Goal: Check status: Check status

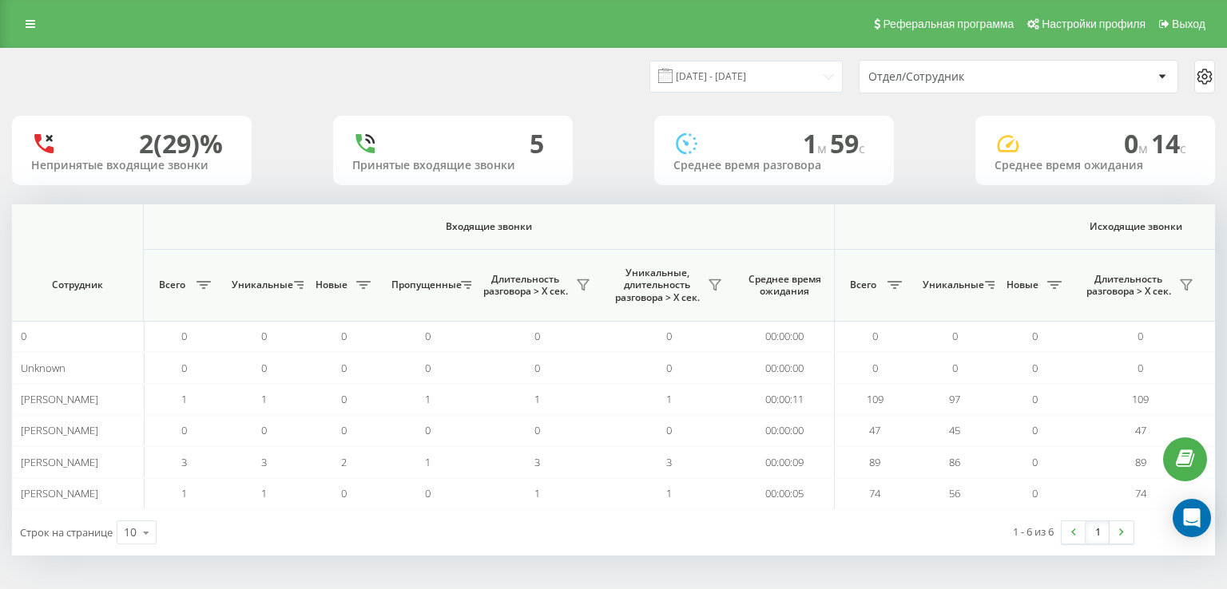
scroll to position [0, 1025]
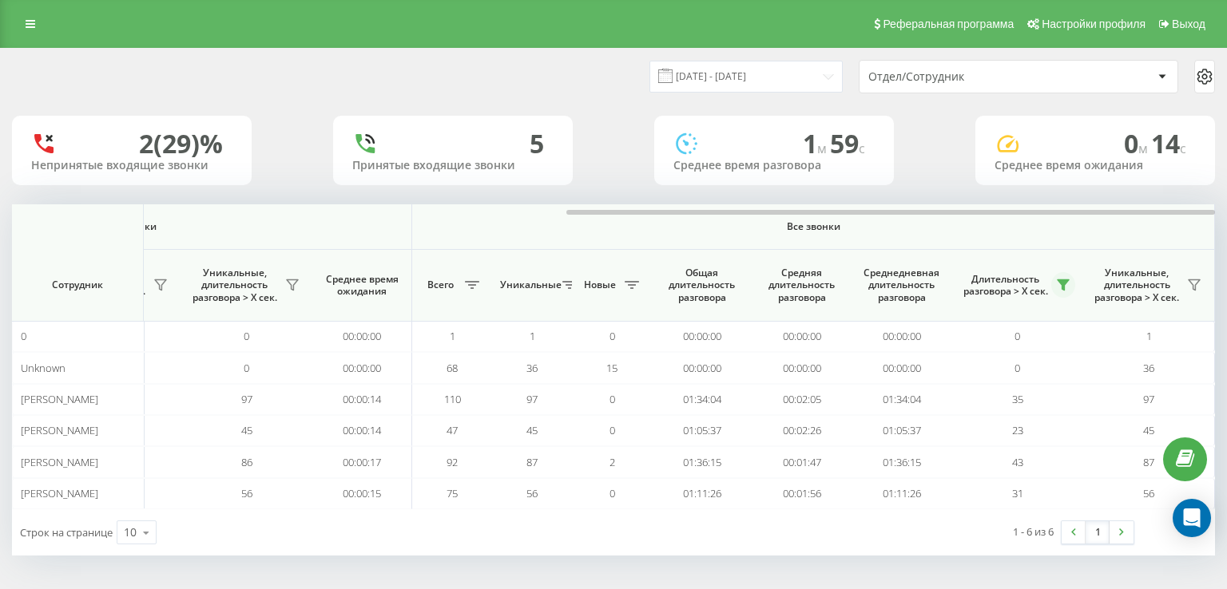
click at [1062, 280] on icon at bounding box center [1062, 285] width 11 height 10
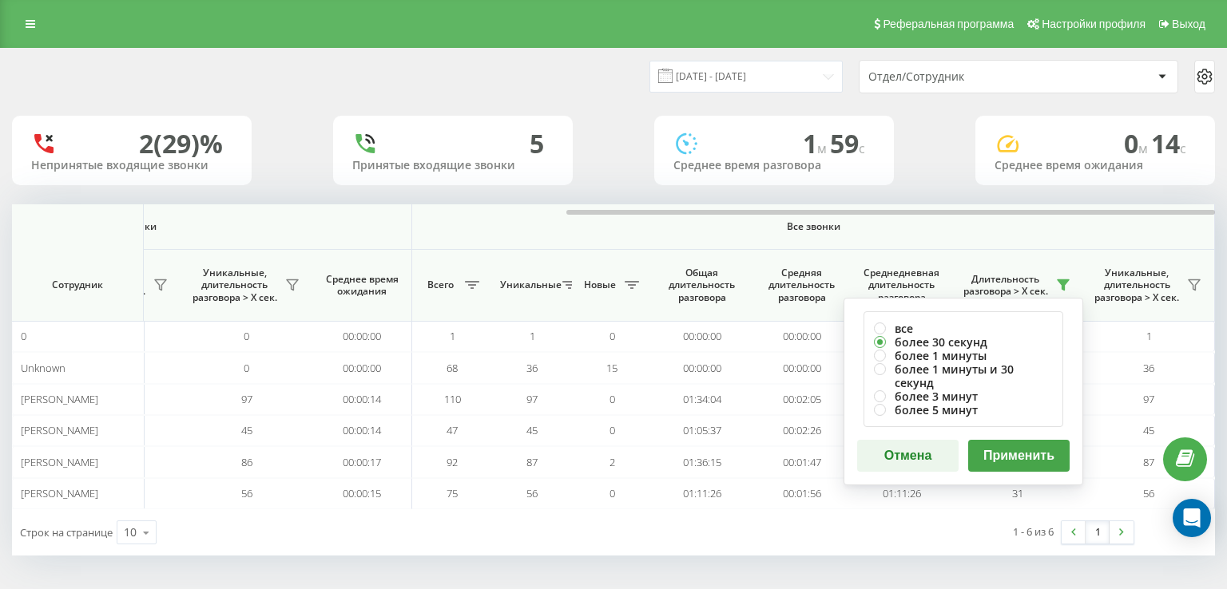
click at [1042, 444] on button "Применить" at bounding box center [1018, 456] width 101 height 32
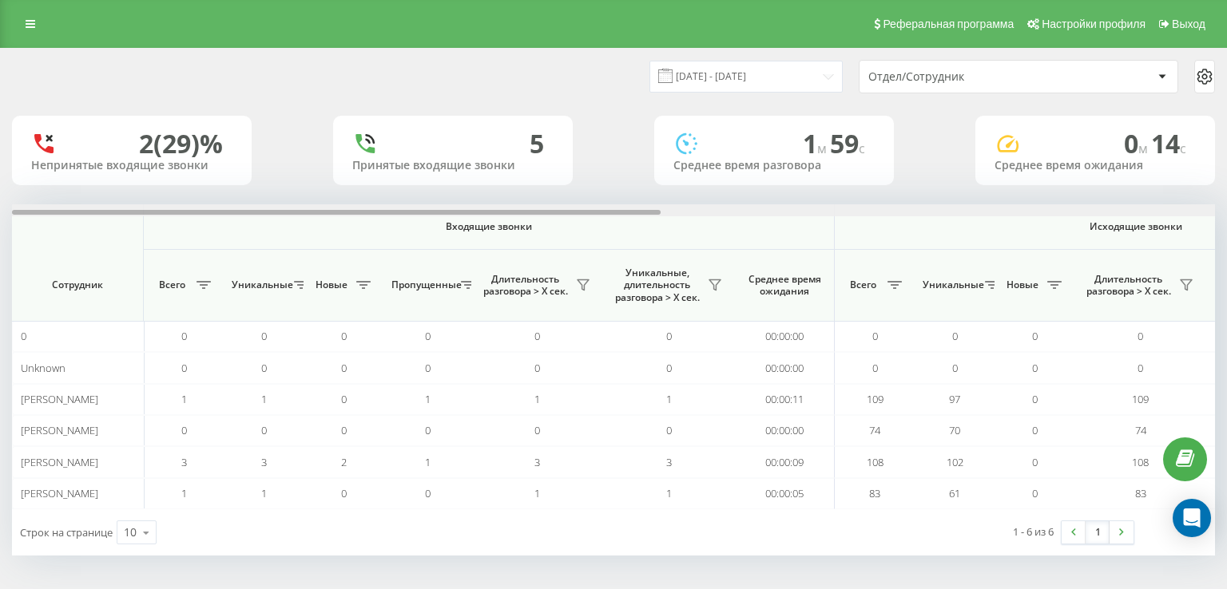
click at [819, 208] on div at bounding box center [613, 210] width 1203 height 12
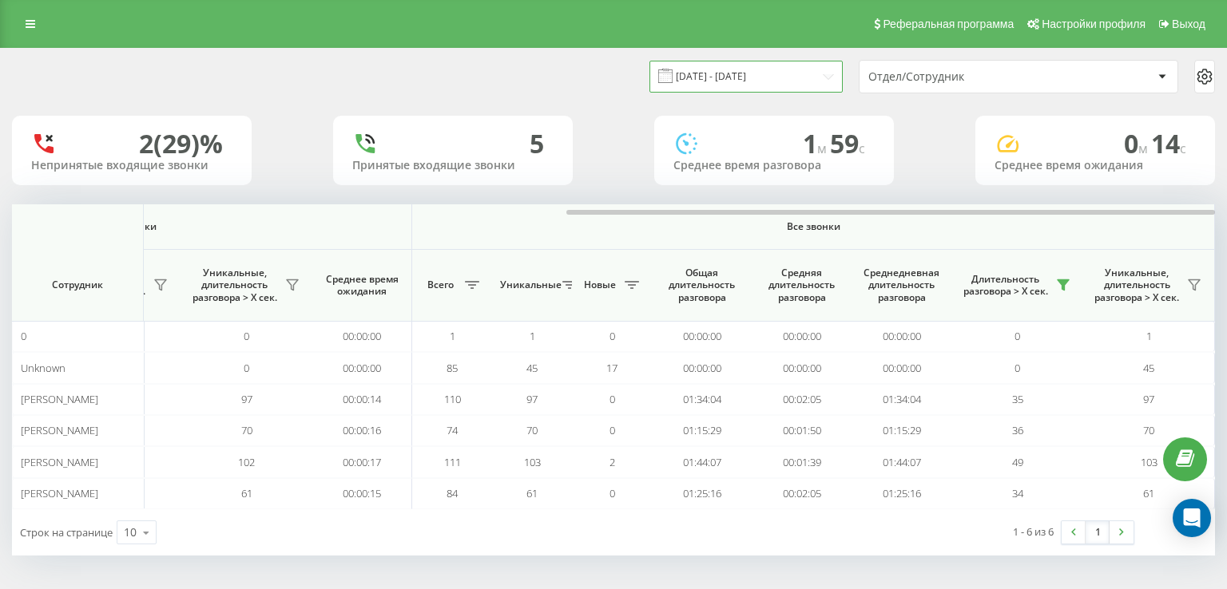
click at [692, 86] on input "[DATE] - [DATE]" at bounding box center [745, 76] width 193 height 31
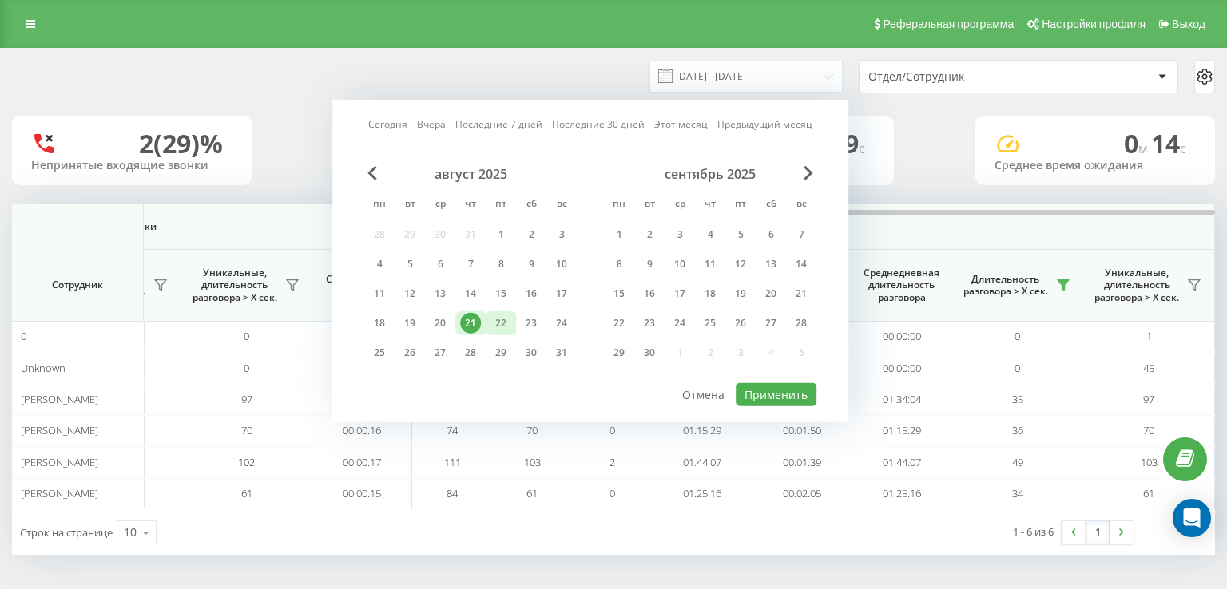
click at [498, 318] on div "22" at bounding box center [500, 323] width 21 height 21
click at [792, 396] on button "Применить" at bounding box center [776, 394] width 81 height 23
type input "[DATE] - [DATE]"
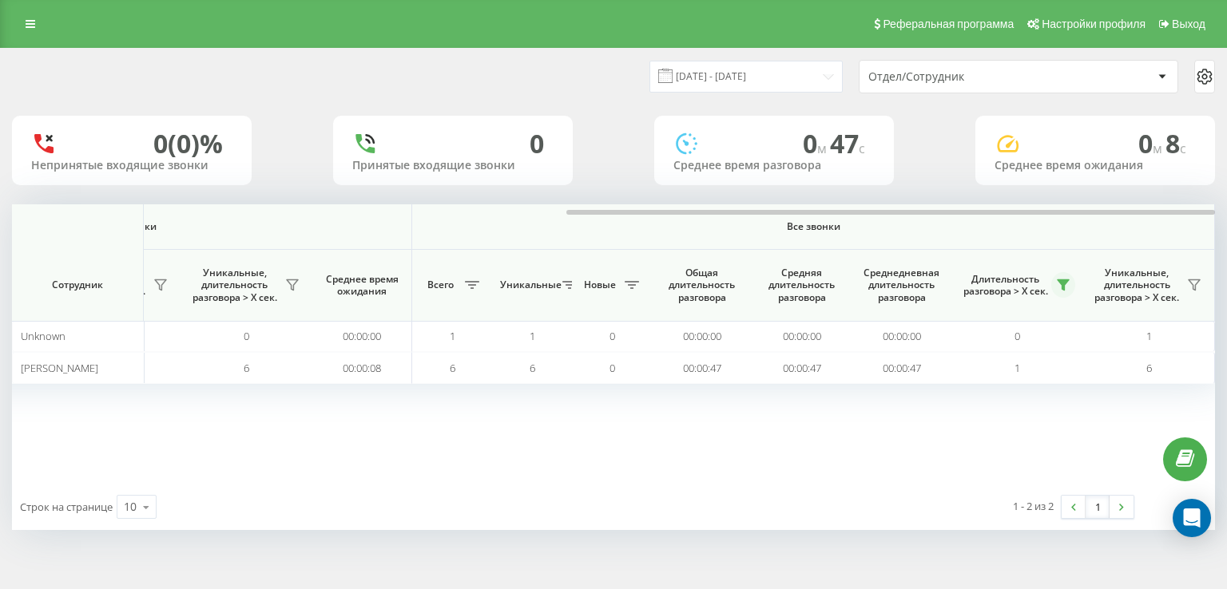
click at [1062, 282] on icon at bounding box center [1062, 285] width 11 height 10
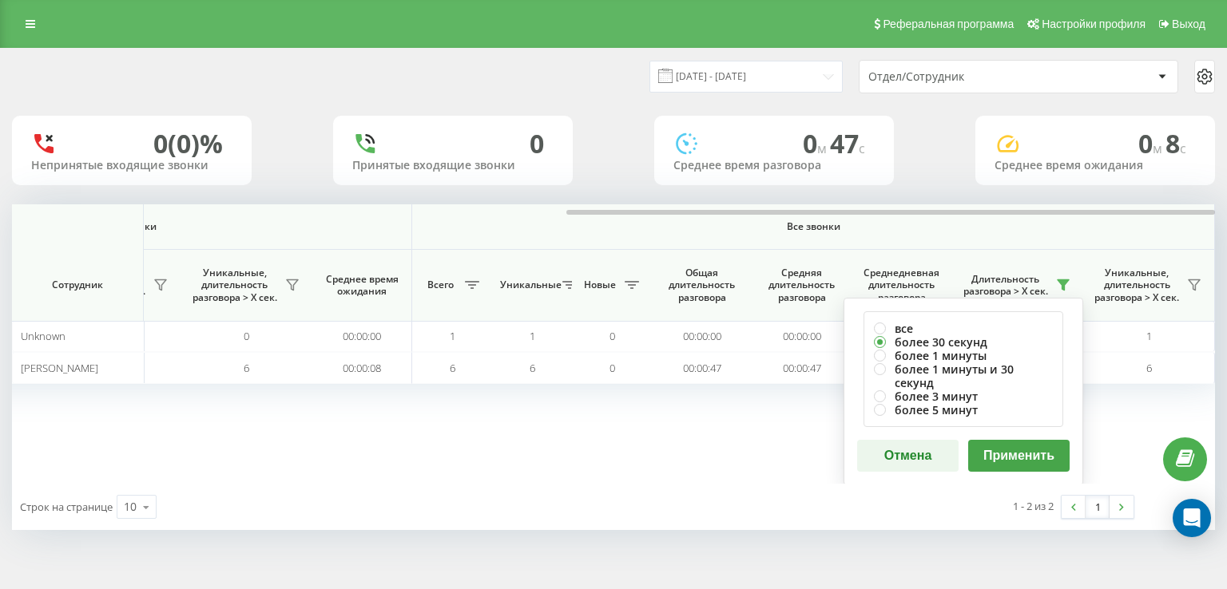
click at [1019, 446] on button "Применить" at bounding box center [1018, 456] width 101 height 32
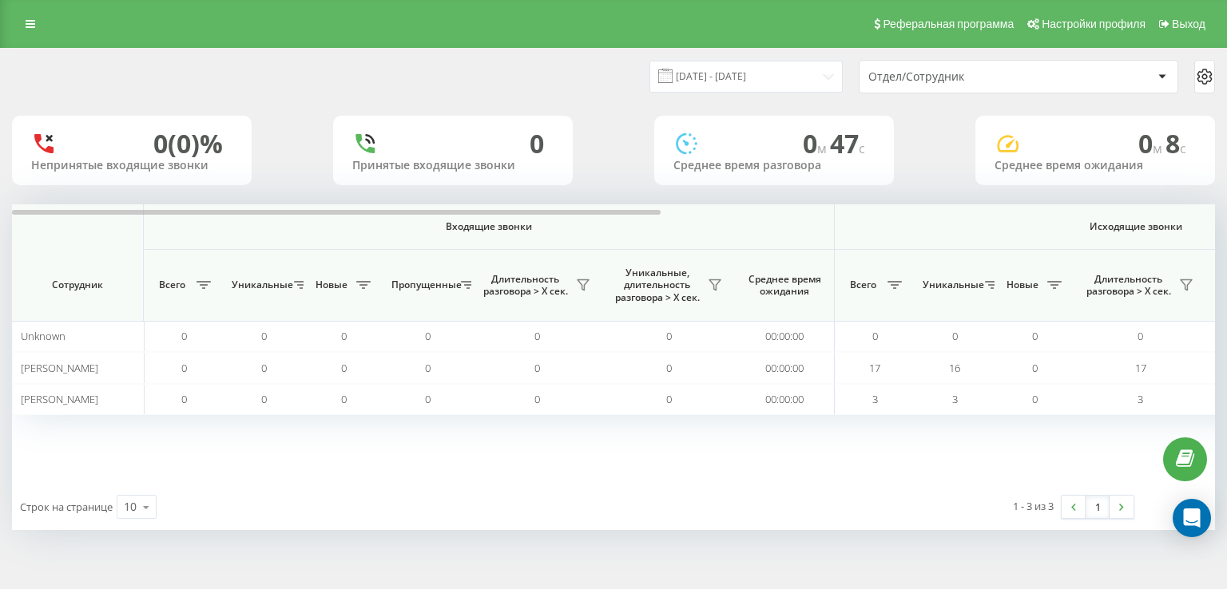
click at [1029, 202] on div "[DATE] - [DATE] Отдел/Сотрудник 0 (0)% Непринятые входящие звонки 0 Принятые вх…" at bounding box center [613, 290] width 1203 height 482
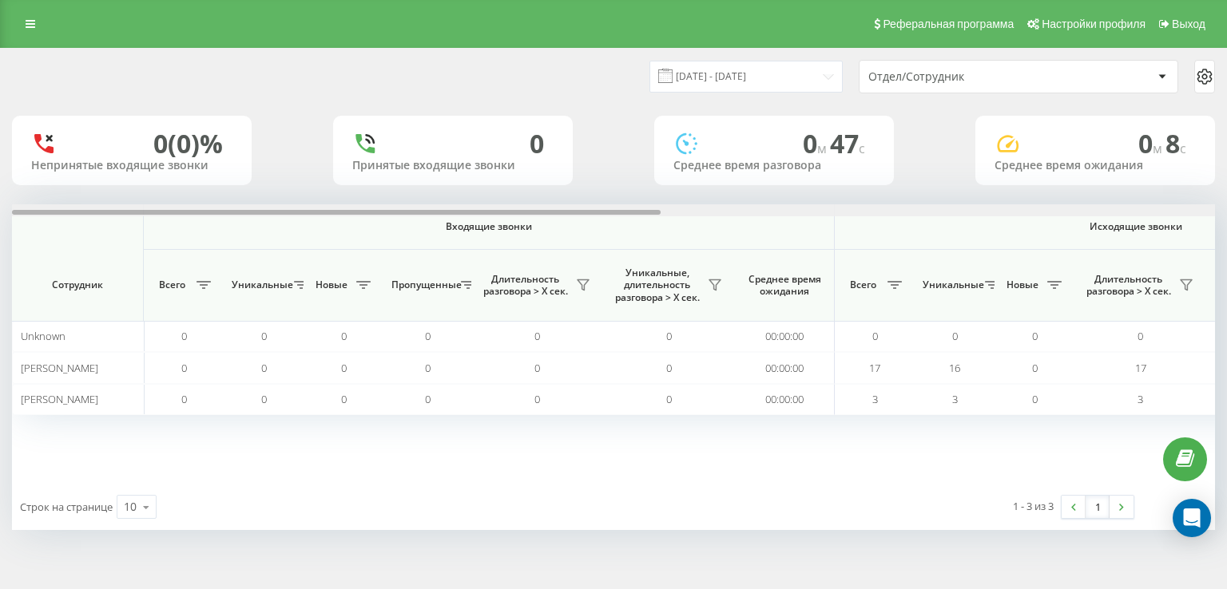
click at [1033, 207] on div at bounding box center [613, 210] width 1203 height 12
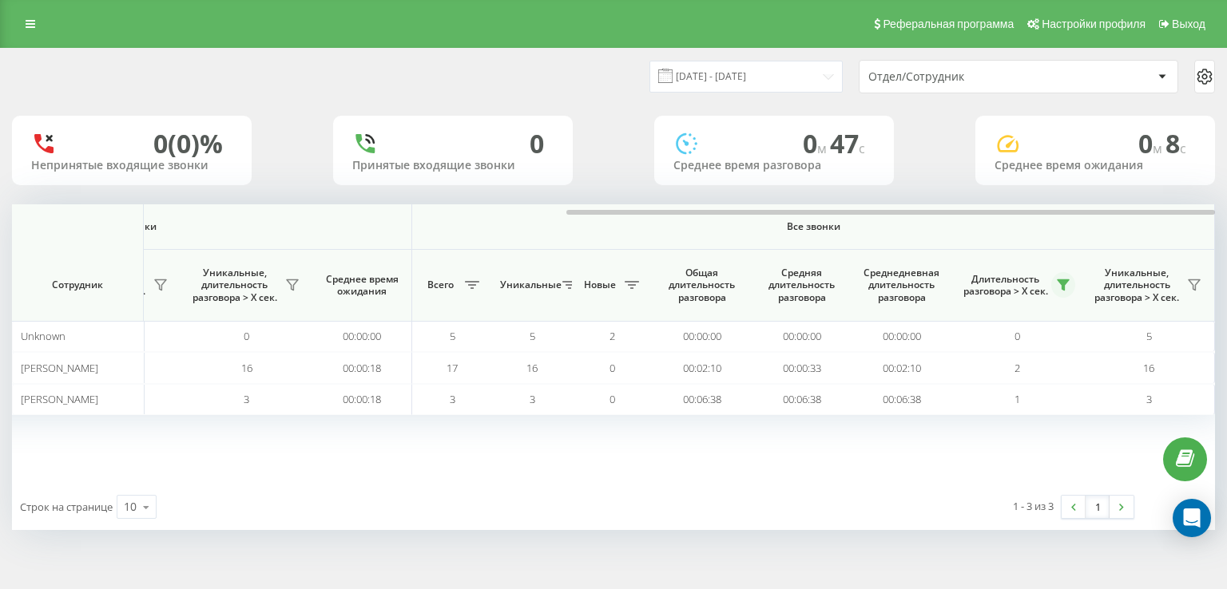
click at [1061, 288] on icon at bounding box center [1062, 285] width 11 height 10
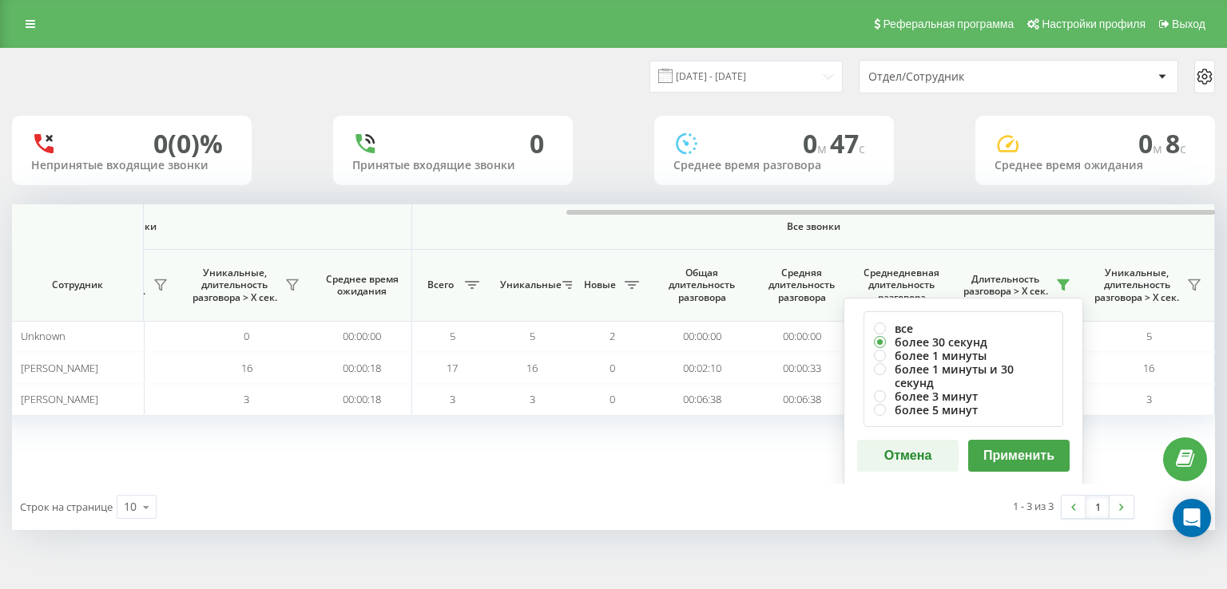
click at [1001, 449] on button "Применить" at bounding box center [1018, 456] width 101 height 32
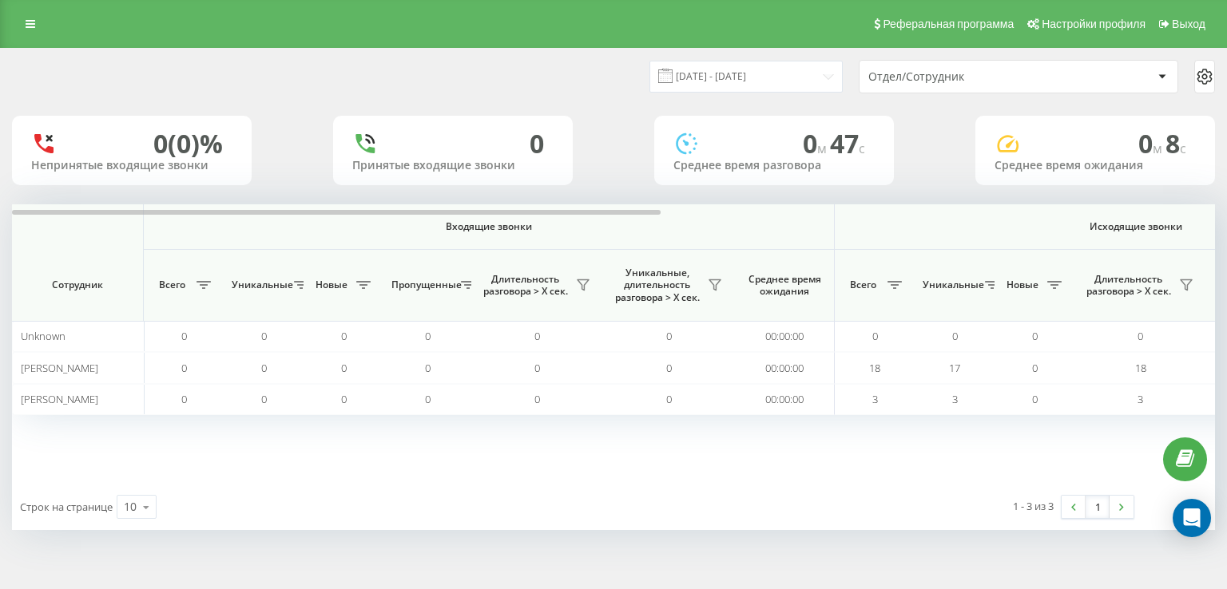
click at [1127, 201] on div "[DATE] - [DATE] Отдел/Сотрудник 0 (0)% Непринятые входящие звонки 0 Принятые вх…" at bounding box center [613, 290] width 1203 height 482
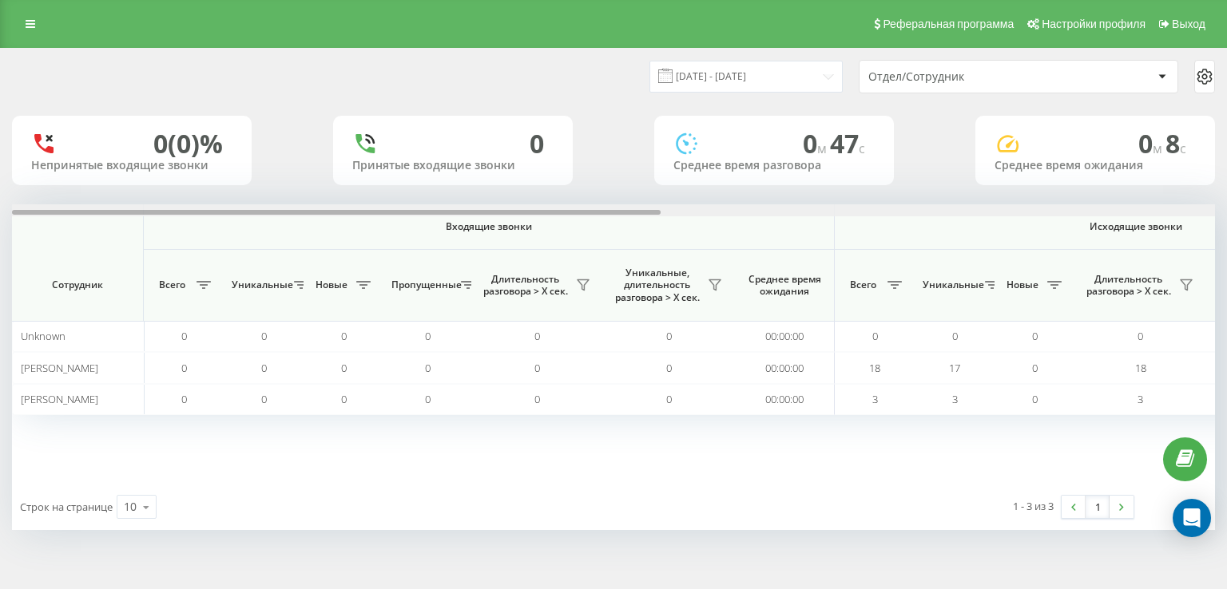
click at [1122, 207] on div at bounding box center [613, 210] width 1203 height 12
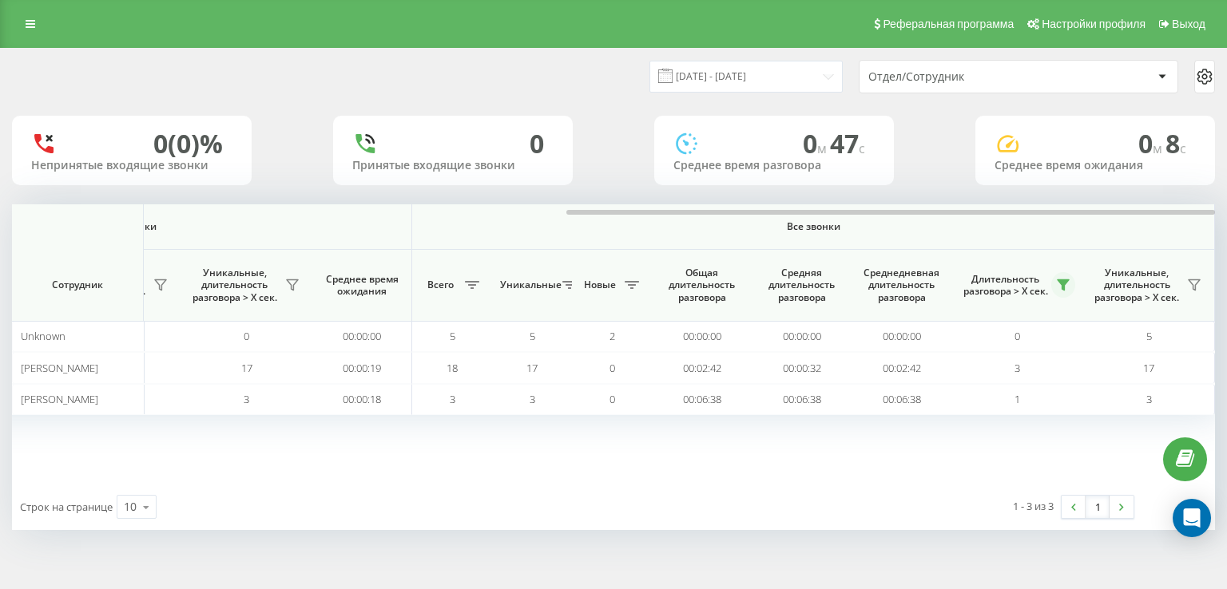
click at [1067, 284] on icon at bounding box center [1063, 285] width 13 height 13
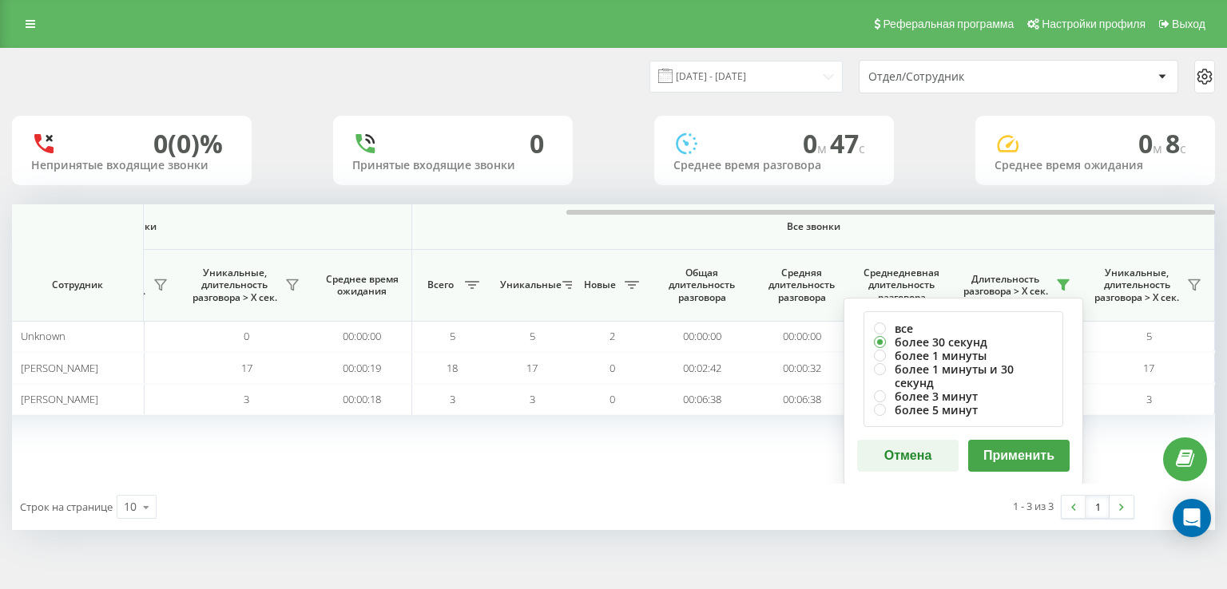
click at [1015, 440] on button "Применить" at bounding box center [1018, 456] width 101 height 32
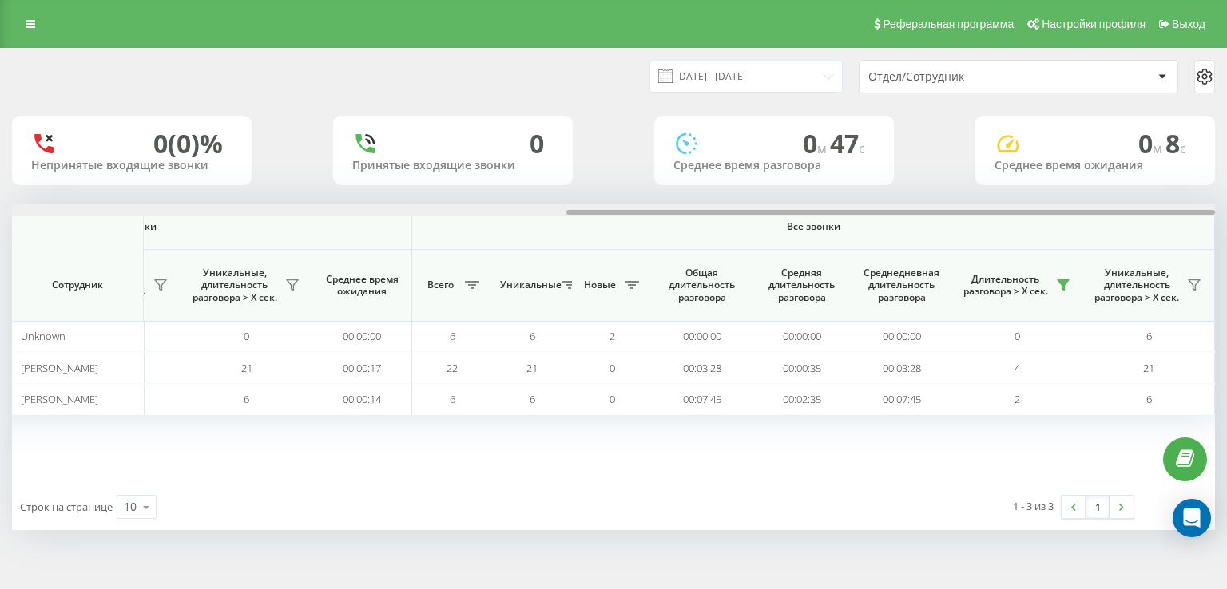
click at [1049, 210] on div at bounding box center [613, 210] width 1203 height 12
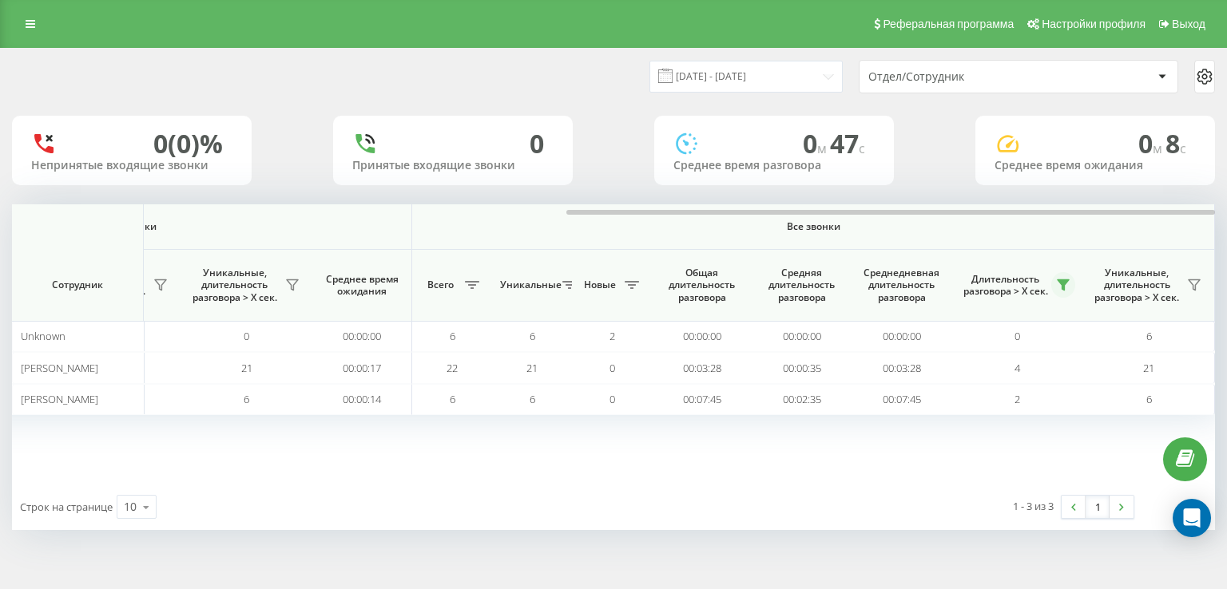
click at [1066, 288] on icon at bounding box center [1063, 285] width 13 height 13
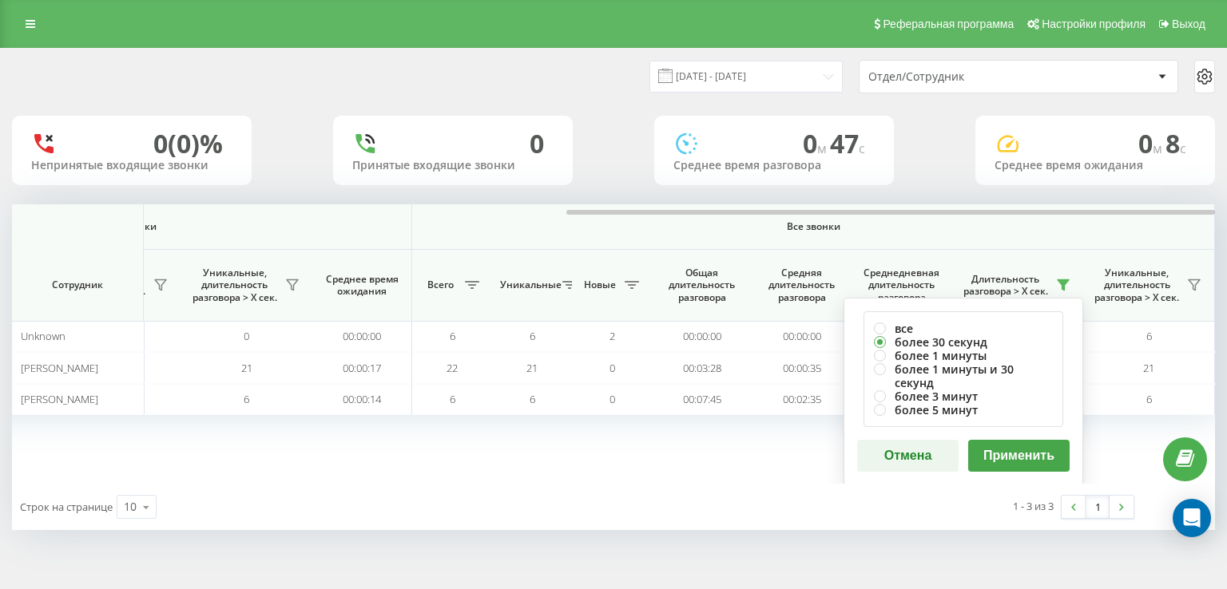
click at [1043, 440] on button "Применить" at bounding box center [1018, 456] width 101 height 32
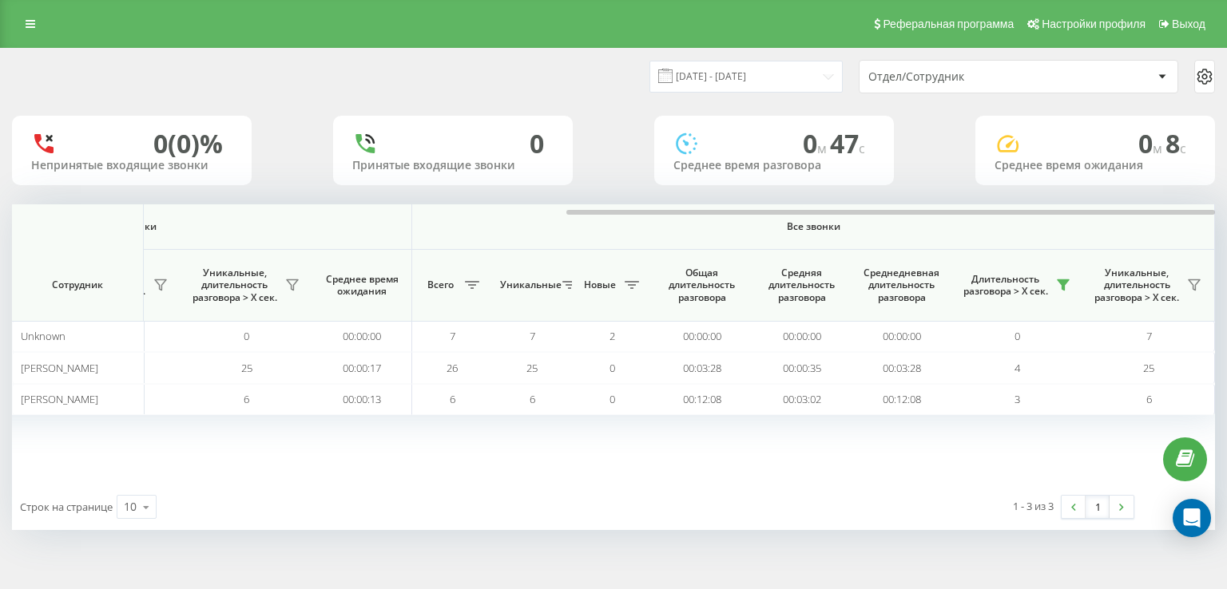
click at [1136, 205] on div at bounding box center [613, 210] width 1203 height 12
click at [1061, 287] on icon at bounding box center [1063, 285] width 13 height 13
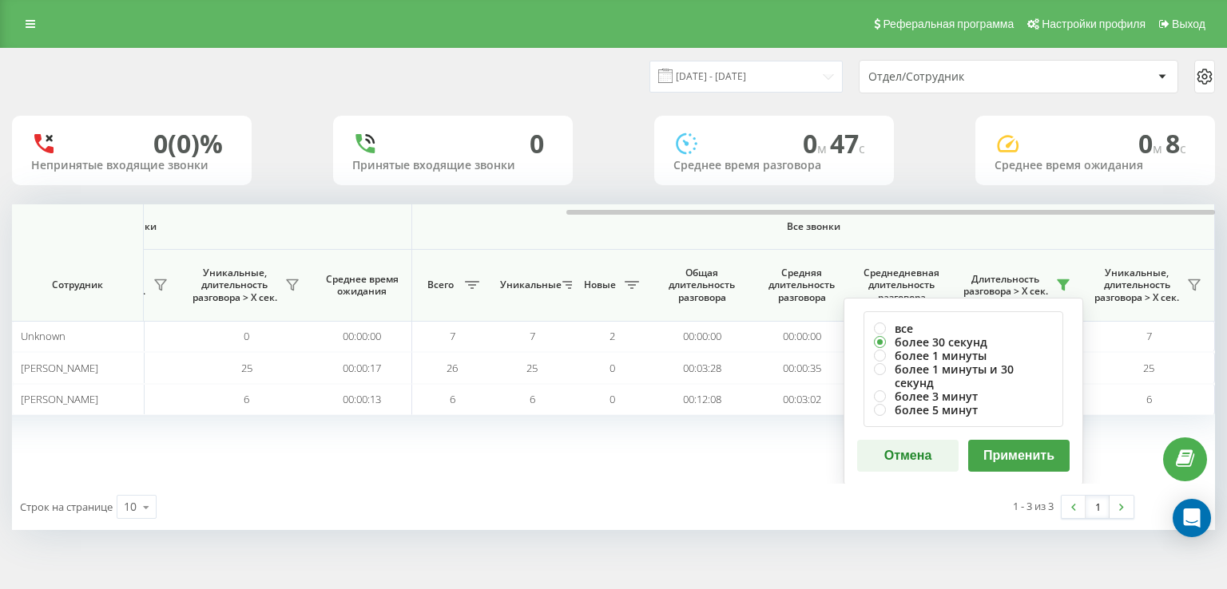
click at [1004, 440] on button "Применить" at bounding box center [1018, 456] width 101 height 32
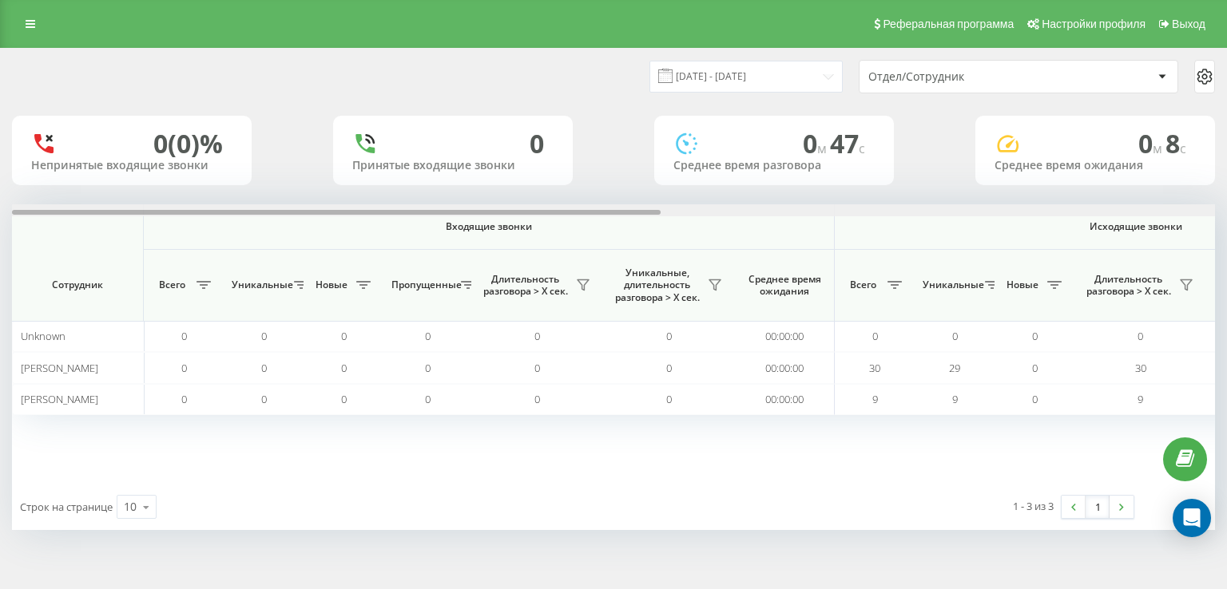
click at [1108, 208] on div at bounding box center [613, 210] width 1203 height 12
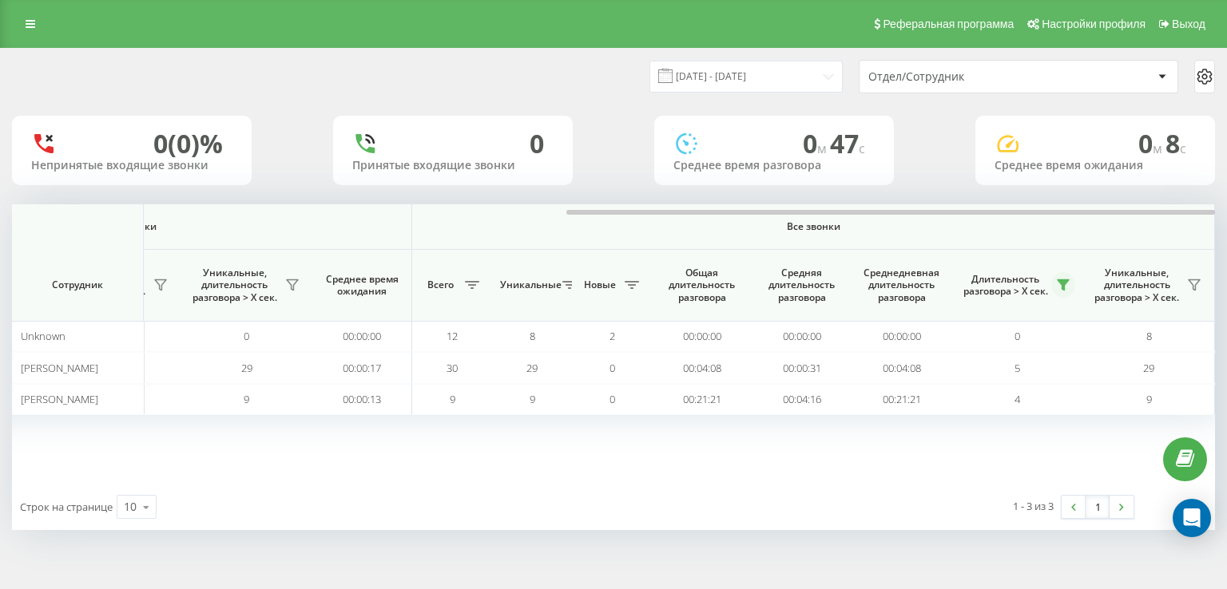
click at [1065, 282] on icon at bounding box center [1062, 285] width 11 height 10
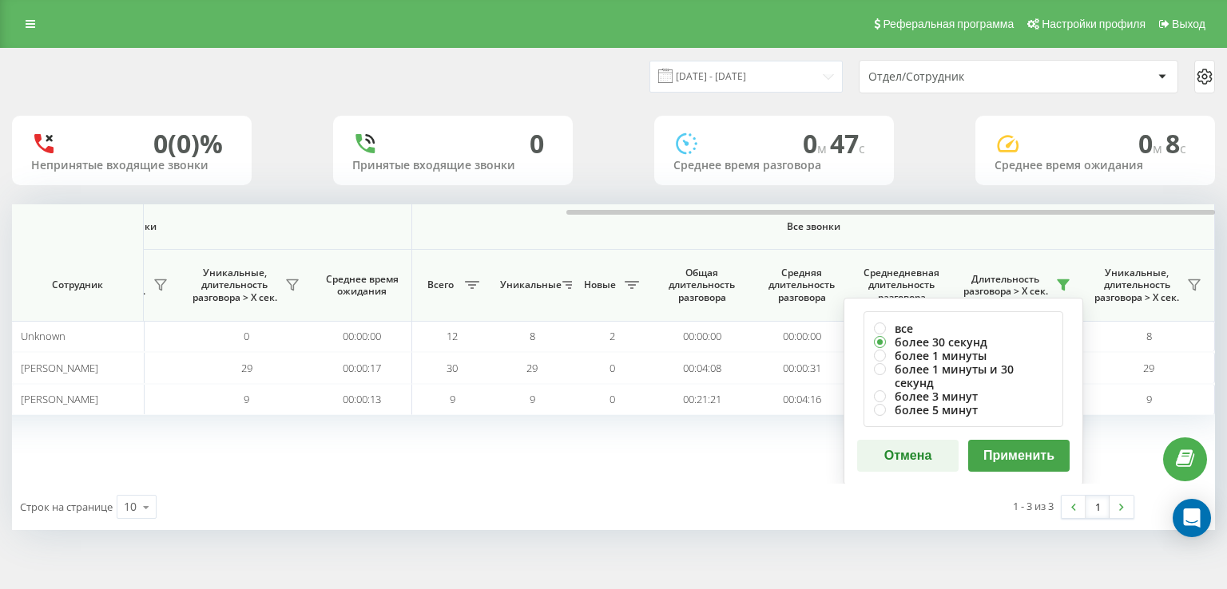
drag, startPoint x: 1025, startPoint y: 442, endPoint x: 843, endPoint y: 410, distance: 184.1
click at [1021, 440] on button "Применить" at bounding box center [1018, 456] width 101 height 32
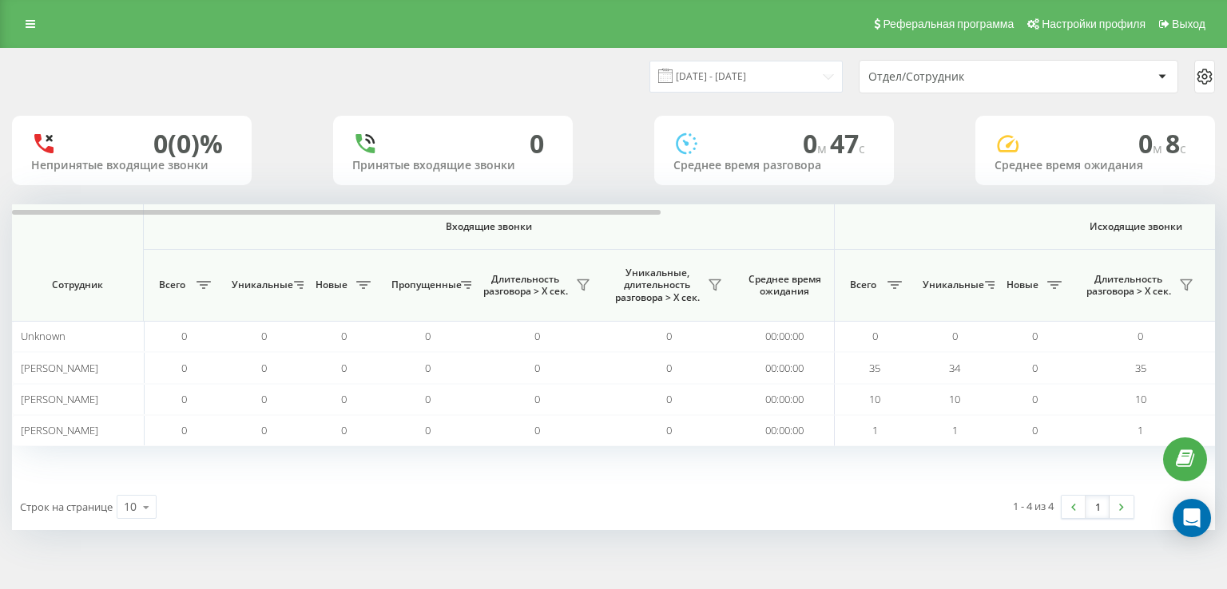
click at [1045, 215] on div at bounding box center [613, 210] width 1203 height 12
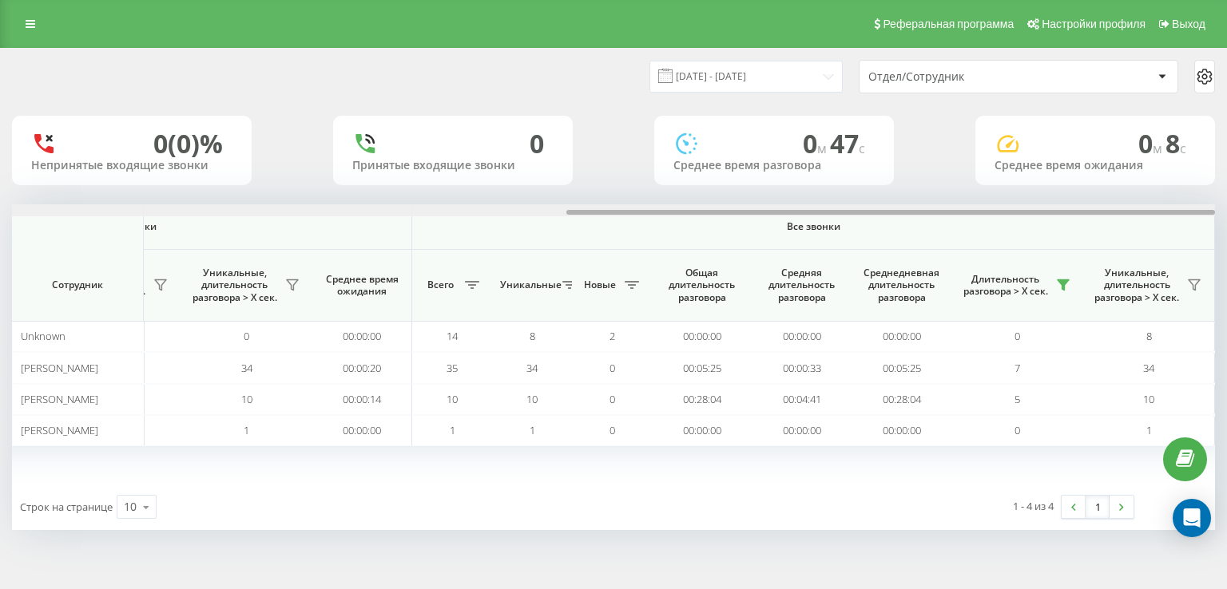
click at [1045, 210] on div at bounding box center [890, 212] width 649 height 5
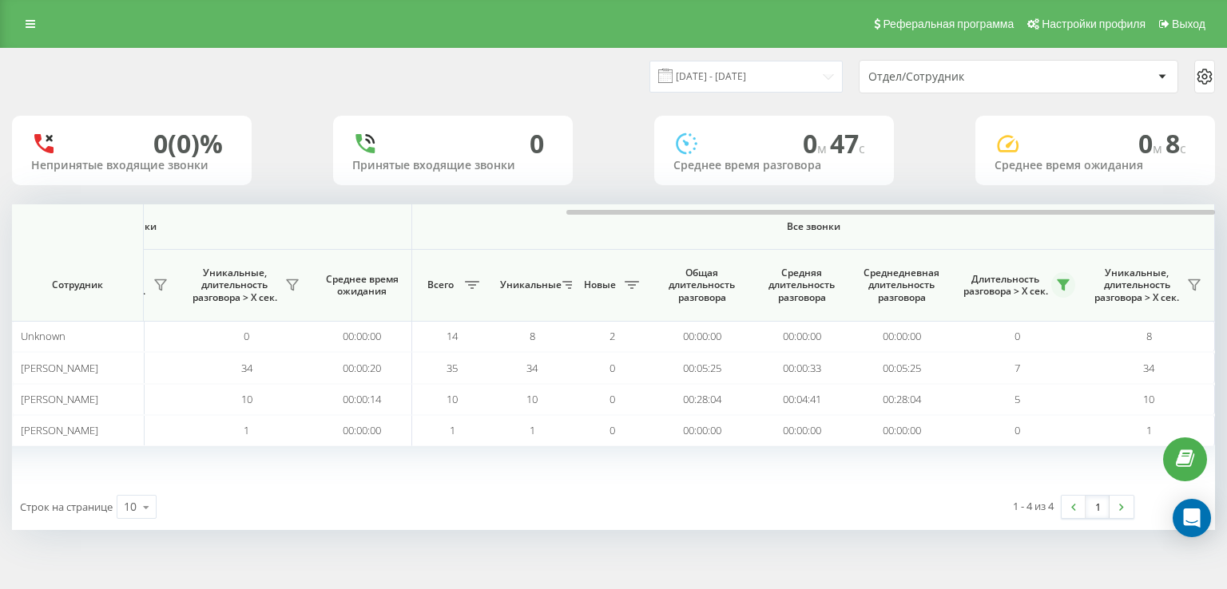
click at [1069, 282] on button at bounding box center [1063, 285] width 24 height 26
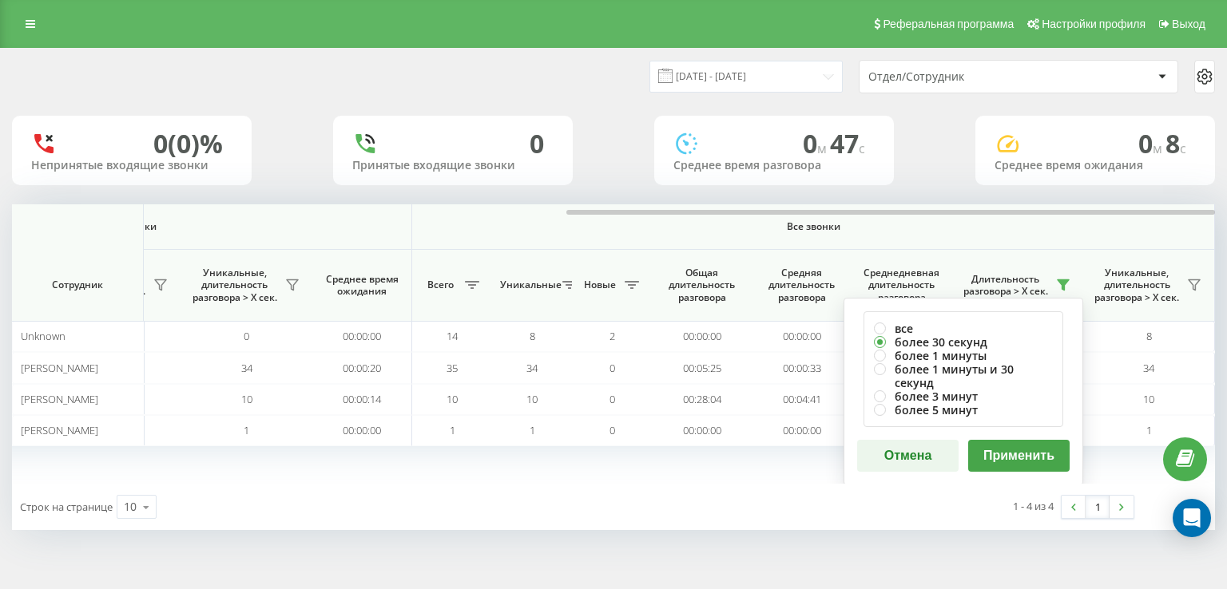
click at [1013, 442] on button "Применить" at bounding box center [1018, 456] width 101 height 32
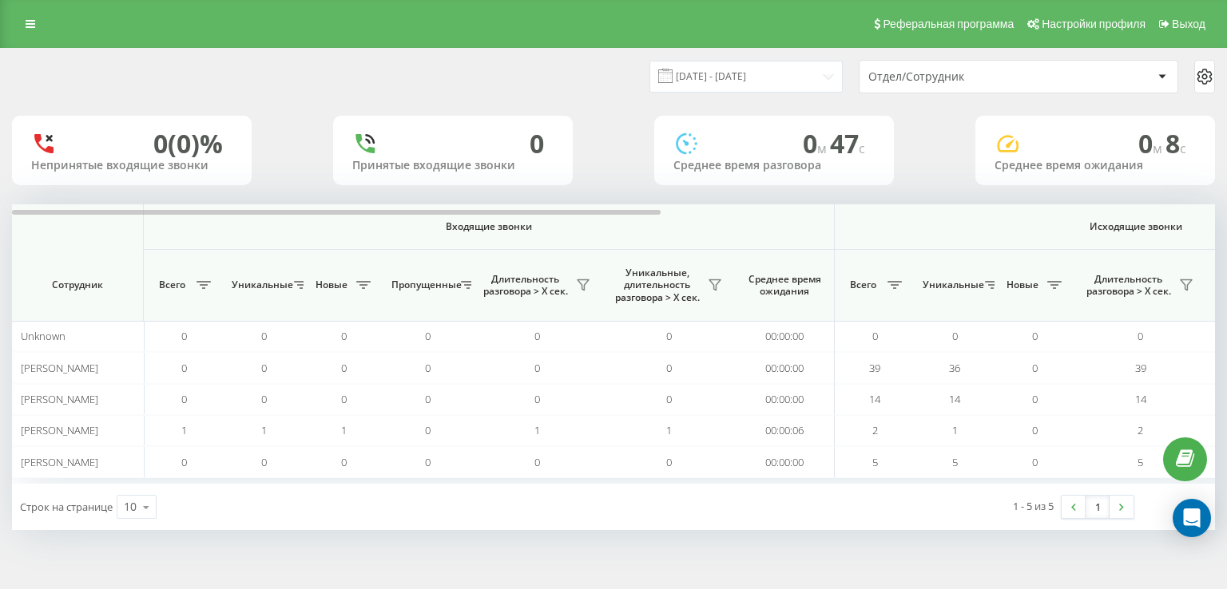
click at [1073, 200] on div "[DATE] - [DATE] Отдел/Сотрудник 0 (0)% Непринятые входящие звонки 0 Принятые вх…" at bounding box center [613, 290] width 1203 height 482
